Goal: Navigation & Orientation: Find specific page/section

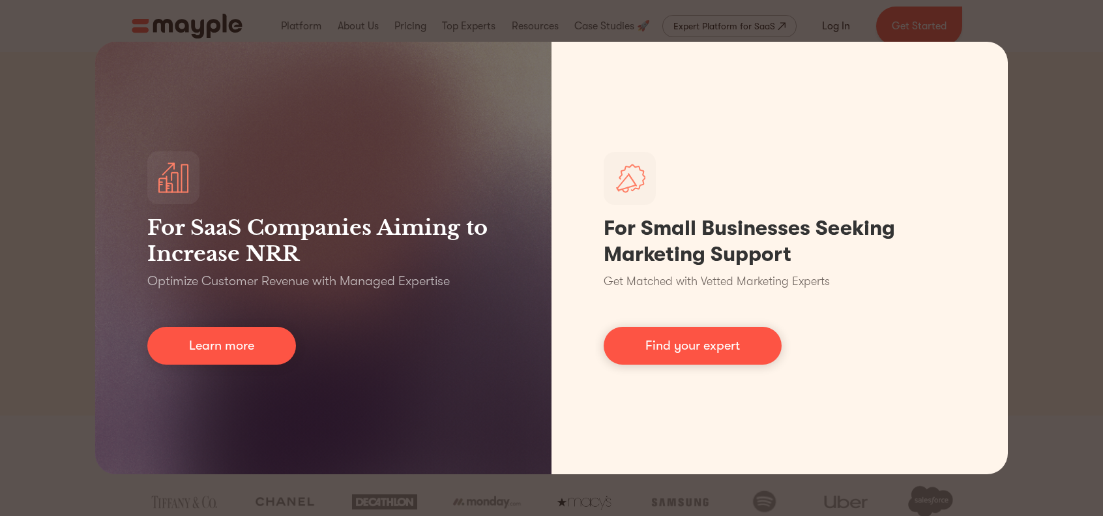
click at [1045, 66] on div "For SaaS Companies Aiming to Increase NRR Optimize Customer Revenue with Manage…" at bounding box center [551, 258] width 1103 height 516
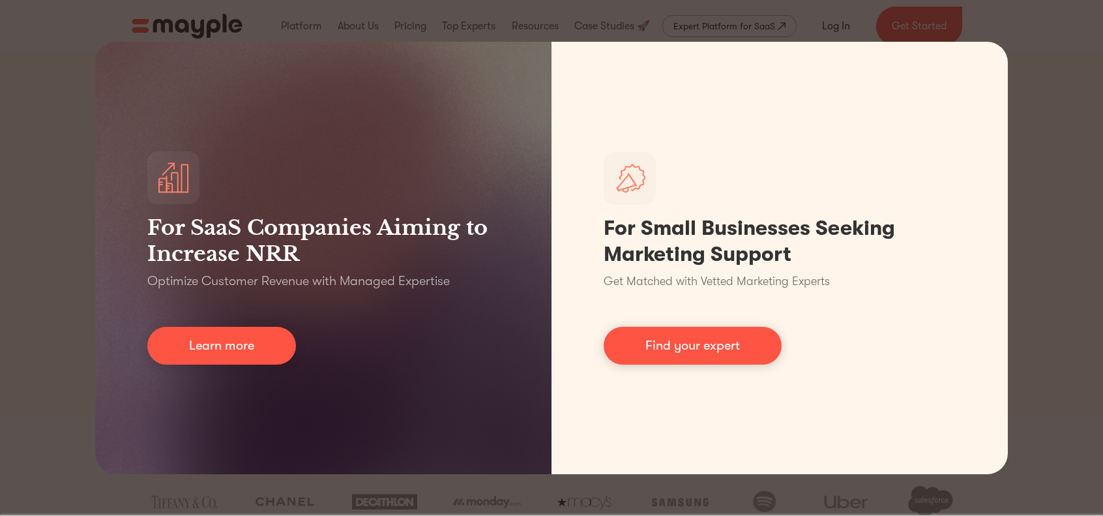
drag, startPoint x: 40, startPoint y: 63, endPoint x: 49, endPoint y: 68, distance: 9.6
click at [40, 63] on div "For SaaS Companies Aiming to Increase NRR Optimize Customer Revenue with Manage…" at bounding box center [551, 258] width 1103 height 516
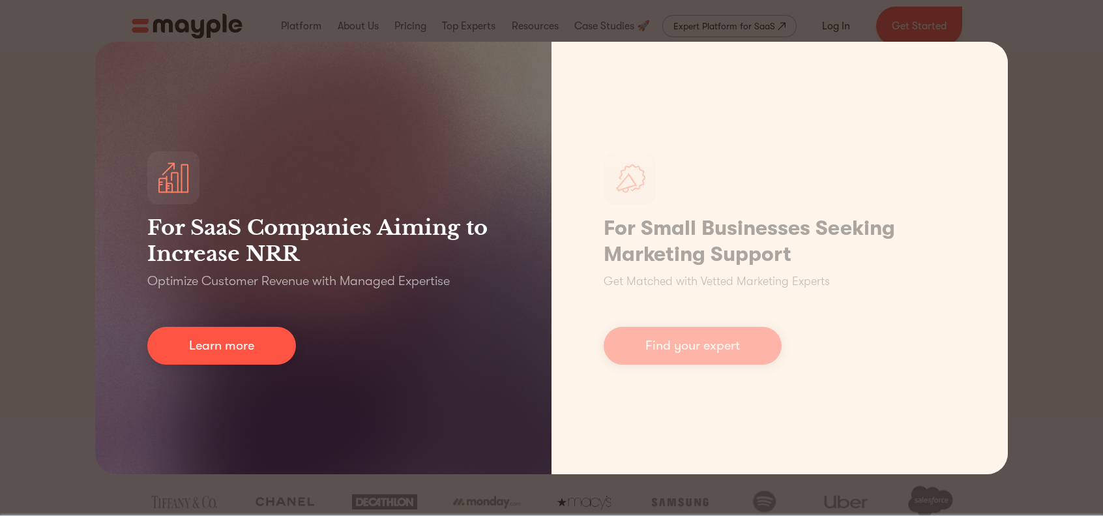
click at [86, 262] on div "For SaaS Companies Aiming to Increase NRR Optimize Customer Revenue with Manage…" at bounding box center [551, 258] width 1103 height 516
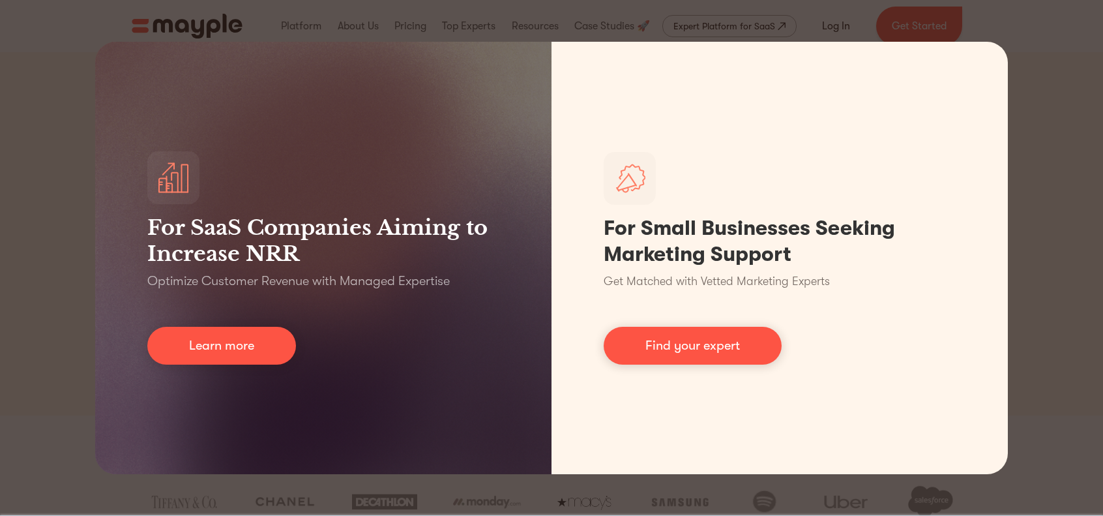
click at [1055, 55] on div "For SaaS Companies Aiming to Increase NRR Optimize Customer Revenue with Manage…" at bounding box center [551, 258] width 1103 height 516
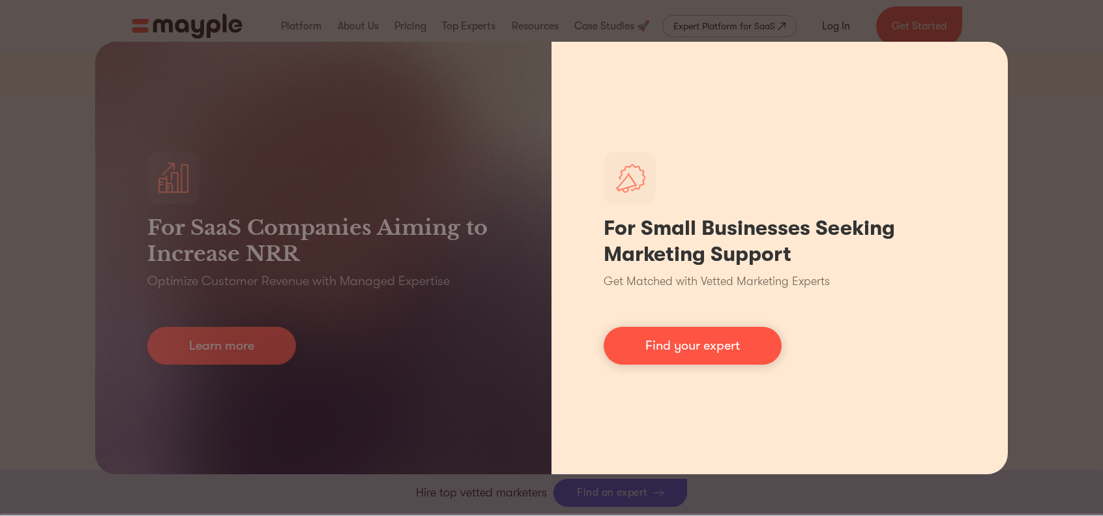
scroll to position [391, 0]
click at [740, 350] on link "Find your expert" at bounding box center [693, 346] width 178 height 38
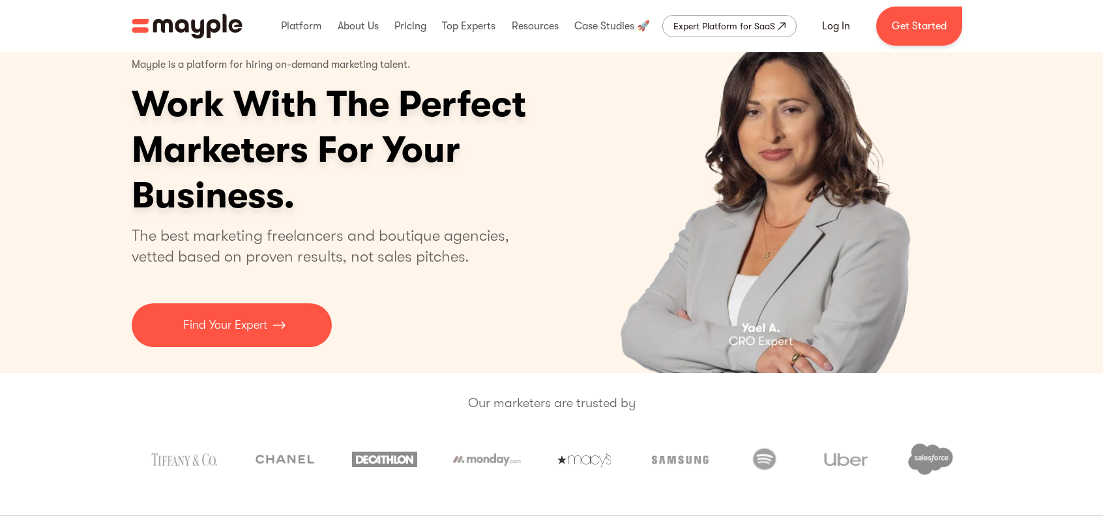
scroll to position [0, 0]
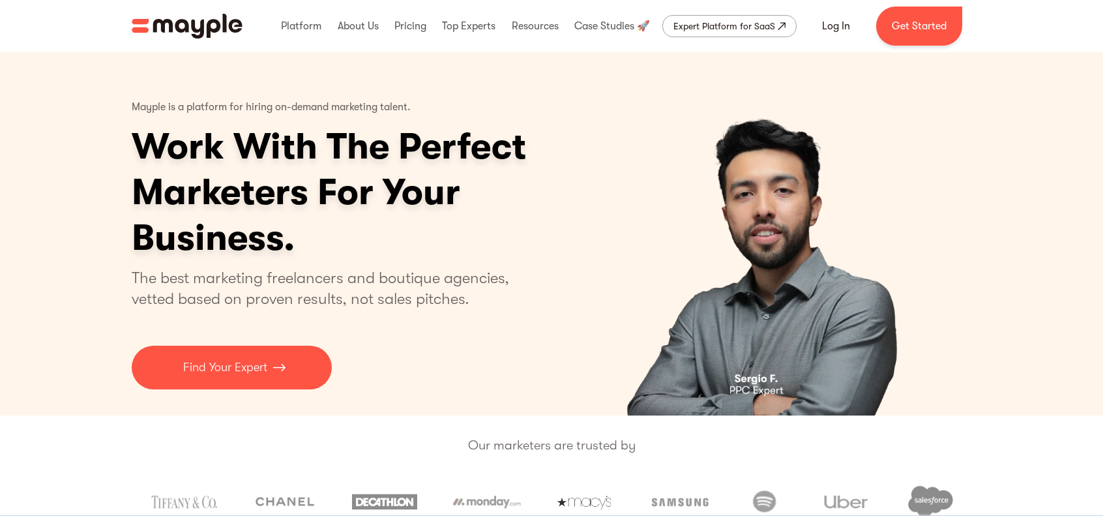
click at [991, 30] on div "Platform Mayple platform Platform Overview Platform Overview How Mayple works D…" at bounding box center [551, 26] width 1103 height 39
click at [901, 31] on link "Get Started" at bounding box center [920, 26] width 86 height 39
click at [372, 25] on link at bounding box center [359, 26] width 48 height 42
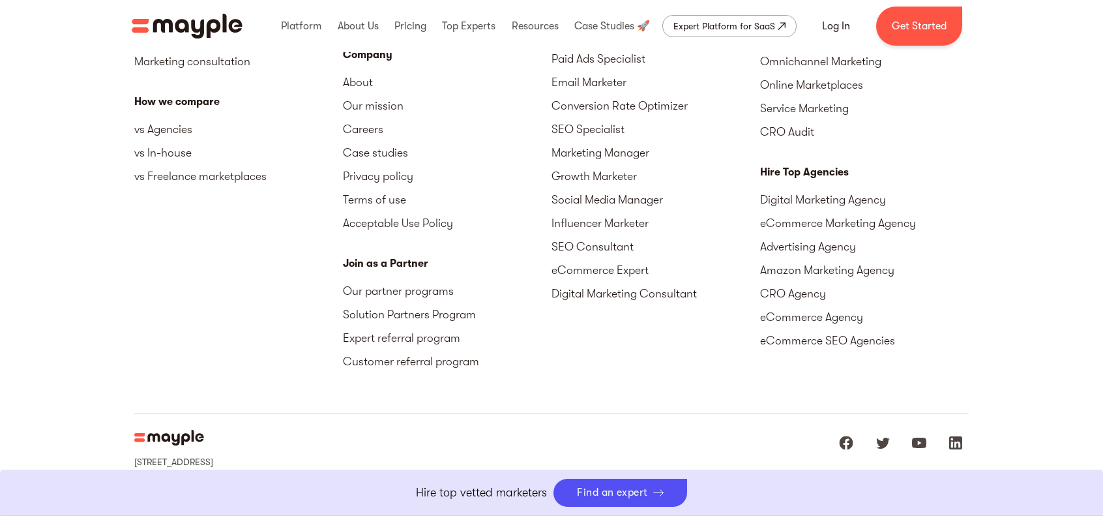
scroll to position [4149, 0]
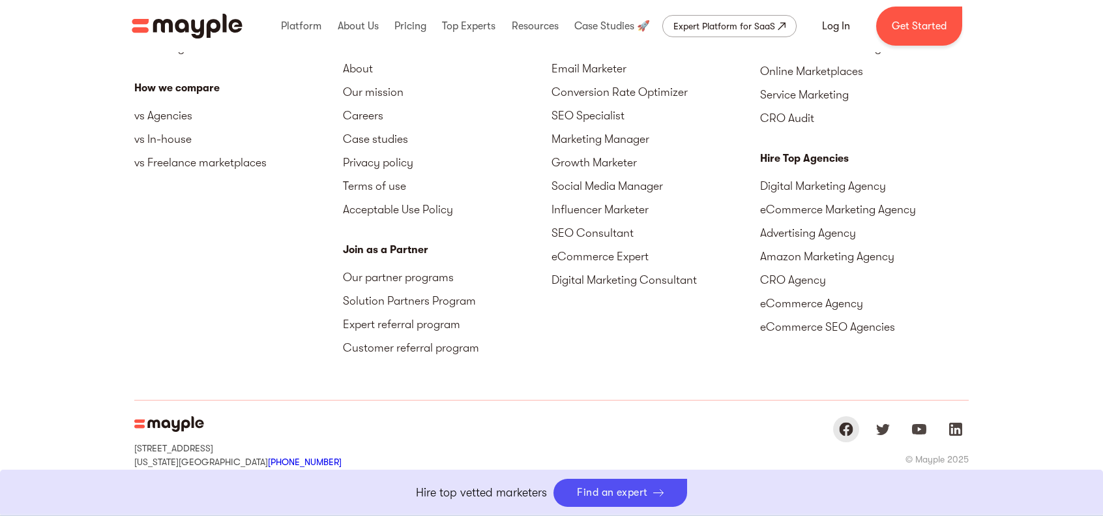
click at [839, 421] on img "Mayple at Facebook" at bounding box center [847, 429] width 16 height 16
